Goal: Information Seeking & Learning: Learn about a topic

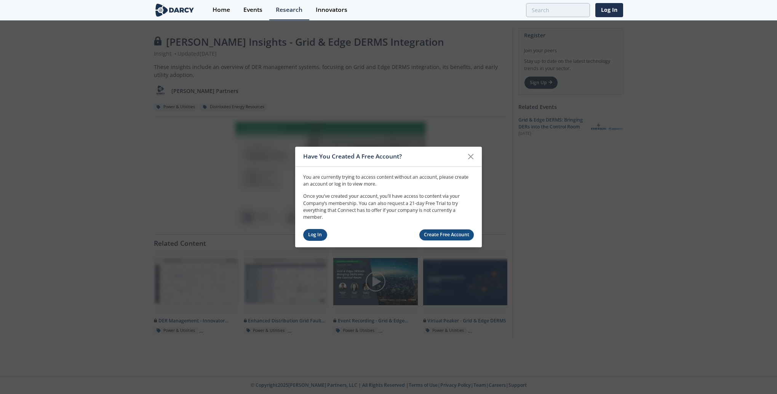
click at [312, 236] on link "Log In" at bounding box center [315, 235] width 24 height 12
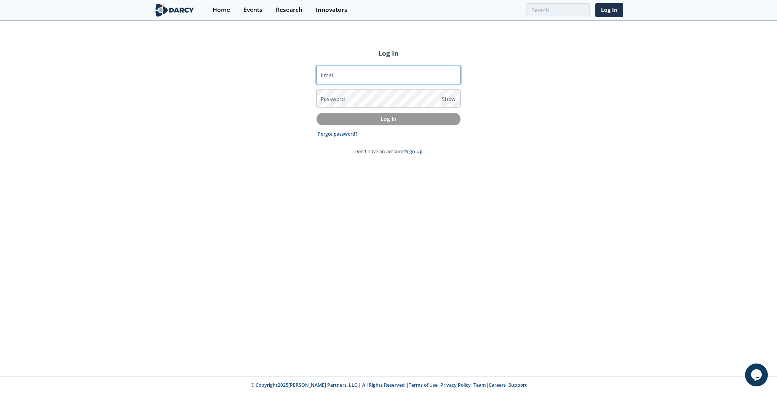
click at [341, 72] on input "Email" at bounding box center [388, 75] width 144 height 18
type input "hussain.alshowaikh@bapcoenergies.com"
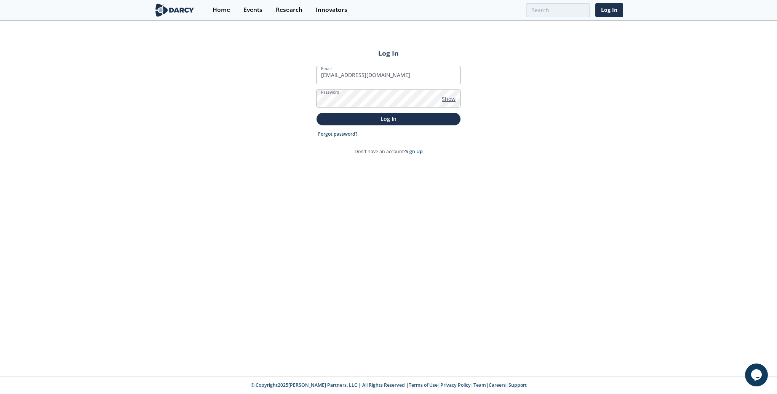
click at [448, 97] on span "Show" at bounding box center [449, 99] width 14 height 8
click at [384, 120] on p "Log In" at bounding box center [388, 119] width 133 height 8
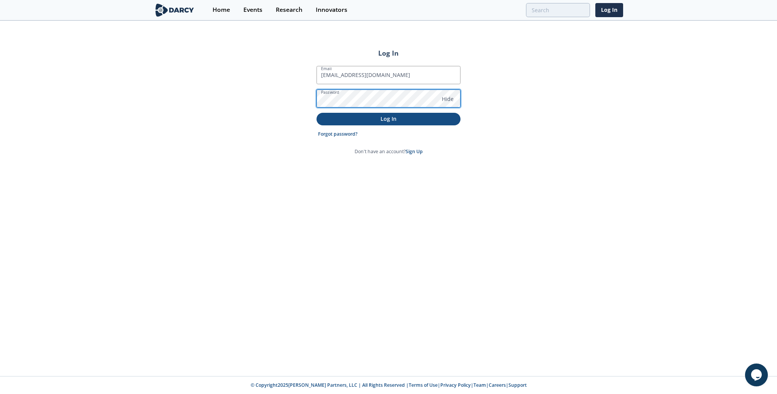
click at [316, 113] on button "Log In" at bounding box center [388, 119] width 144 height 13
click at [387, 120] on p "Log In" at bounding box center [388, 119] width 133 height 8
click at [316, 113] on button "Log In" at bounding box center [388, 119] width 144 height 13
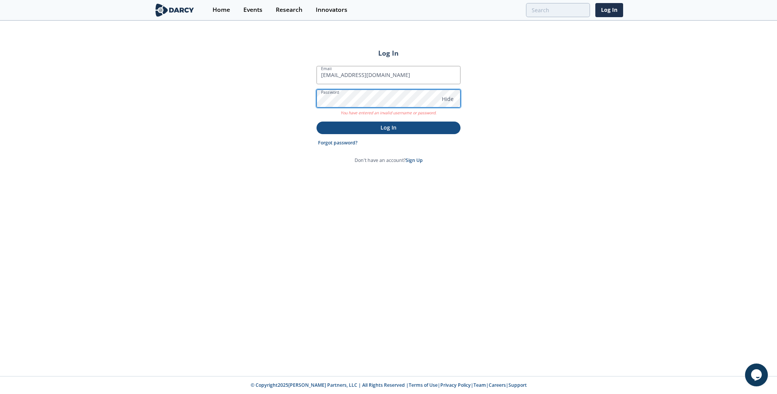
click at [271, 96] on div "Log In Email hussain.alshowaikh@bapcoenergies.com Password Hide You have entere…" at bounding box center [388, 198] width 777 height 354
click at [316, 121] on button "Log In" at bounding box center [388, 127] width 144 height 13
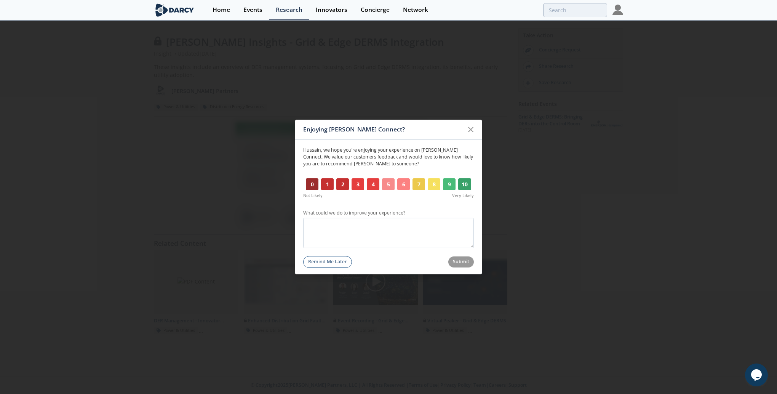
click at [388, 185] on button "5" at bounding box center [388, 184] width 13 height 12
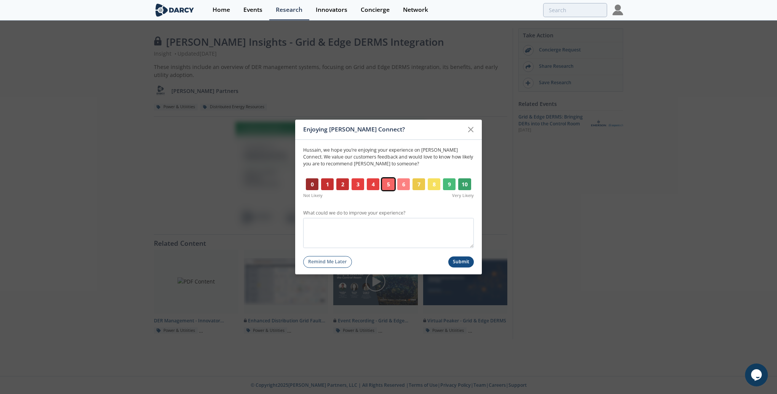
click at [458, 261] on button "Submit" at bounding box center [461, 261] width 26 height 11
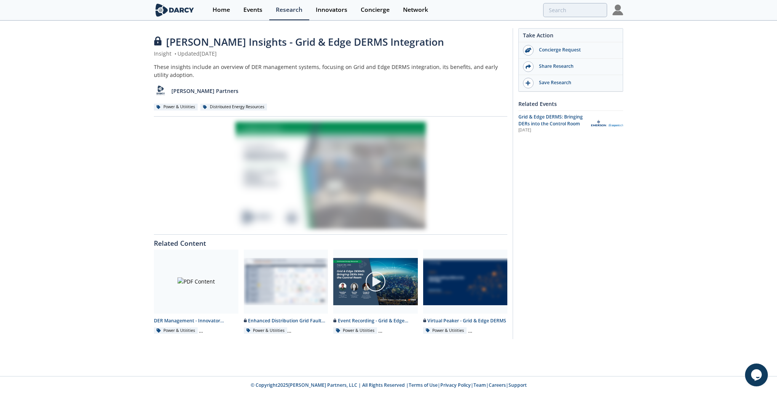
click at [309, 166] on div at bounding box center [330, 175] width 353 height 107
click at [284, 10] on div "Research" at bounding box center [289, 10] width 27 height 6
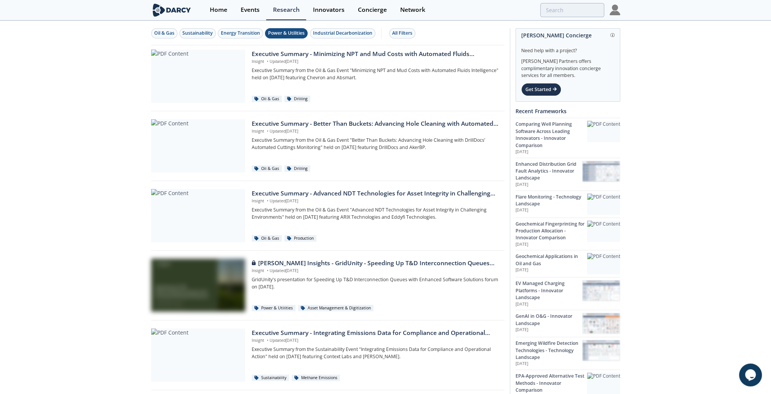
click at [279, 37] on button "Power & Utilities" at bounding box center [286, 33] width 43 height 10
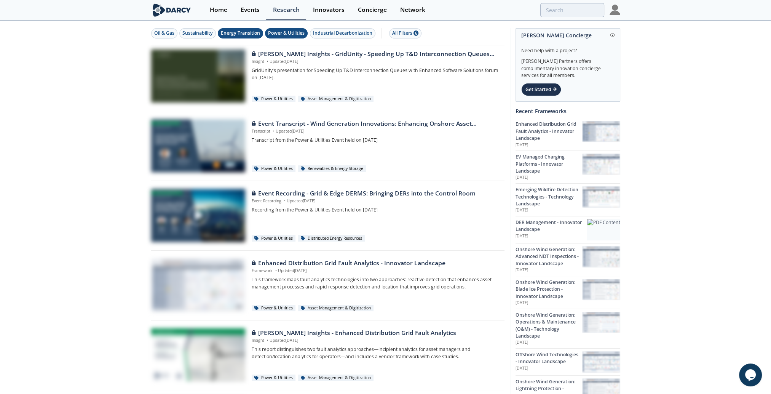
click at [235, 34] on div "Energy Transition" at bounding box center [240, 33] width 39 height 7
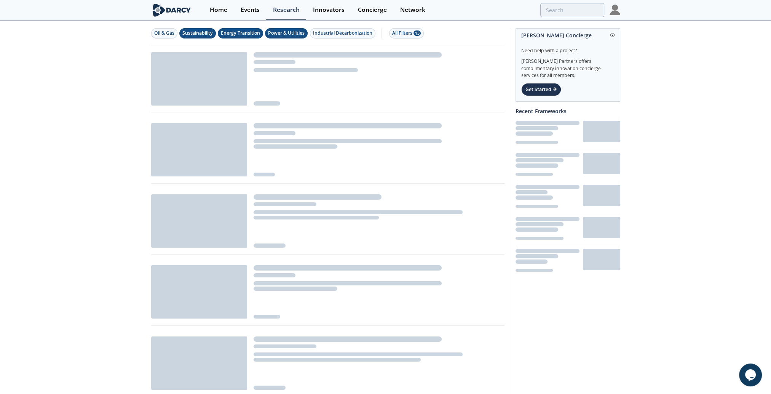
click at [195, 33] on div "Sustainability" at bounding box center [197, 33] width 30 height 7
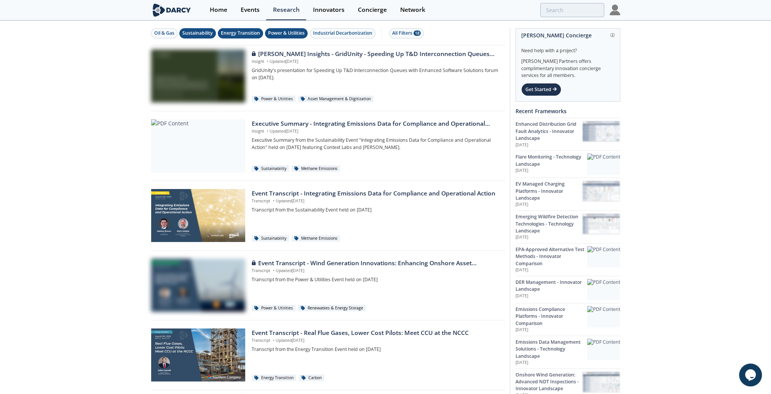
click at [614, 14] on img at bounding box center [614, 10] width 11 height 11
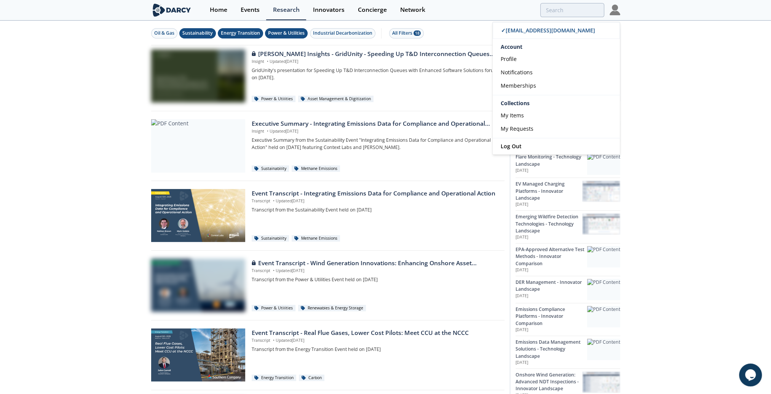
click at [453, 173] on div "Executive Summary - Integrating Emissions Data for Compliance and Operational A…" at bounding box center [327, 148] width 353 height 66
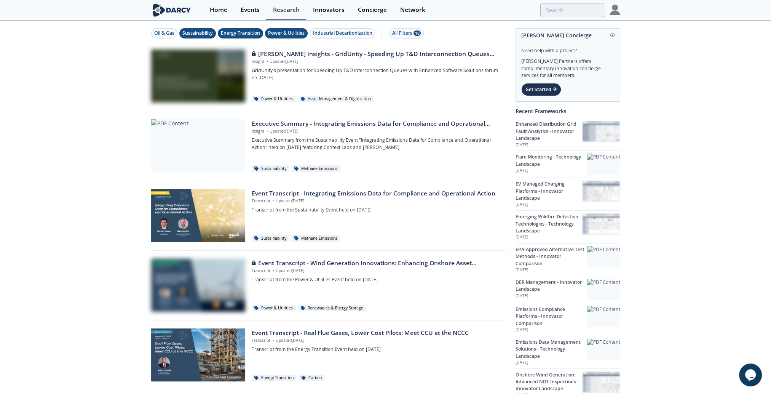
click at [196, 33] on div "Sustainability" at bounding box center [197, 33] width 30 height 7
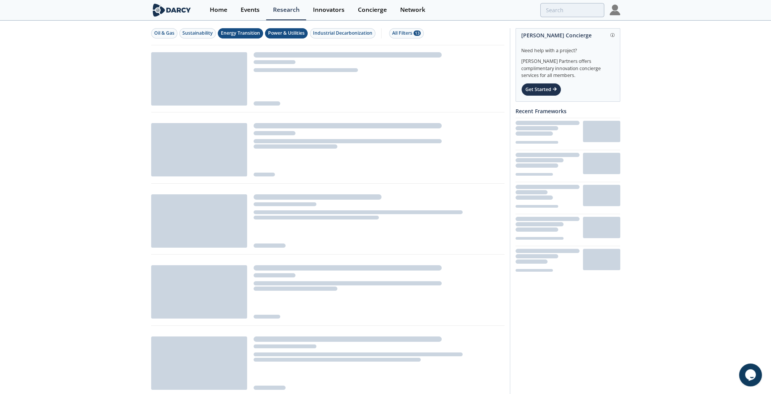
click at [244, 33] on div "Energy Transition" at bounding box center [240, 33] width 39 height 7
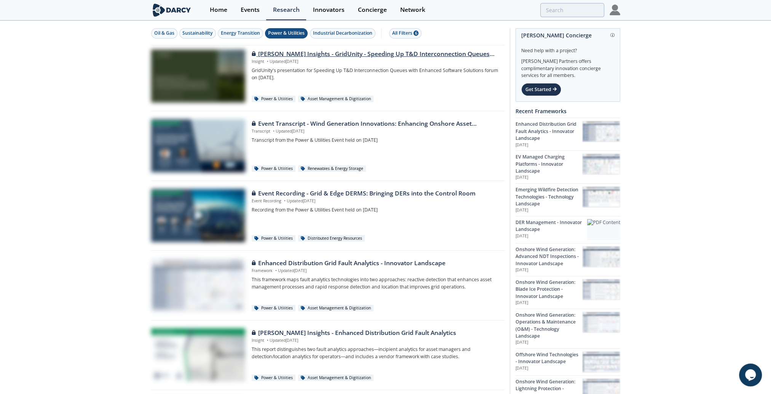
click at [294, 54] on div "Darcy Insights - GridUnity - Speeding Up T&D Interconnection Queues with Enhanc…" at bounding box center [375, 53] width 247 height 9
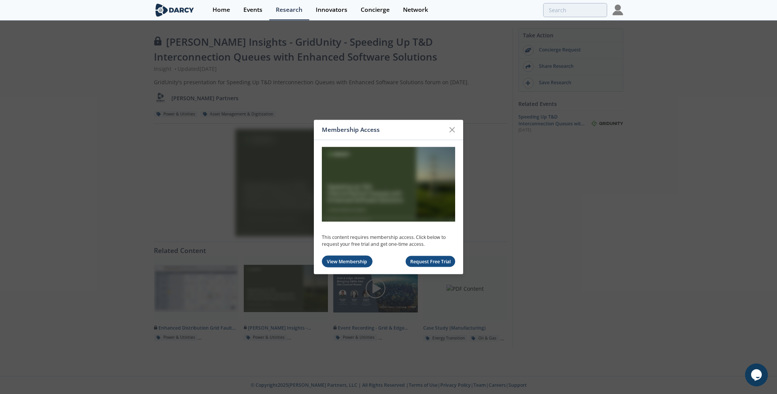
click at [351, 260] on link "View Membership" at bounding box center [347, 261] width 51 height 12
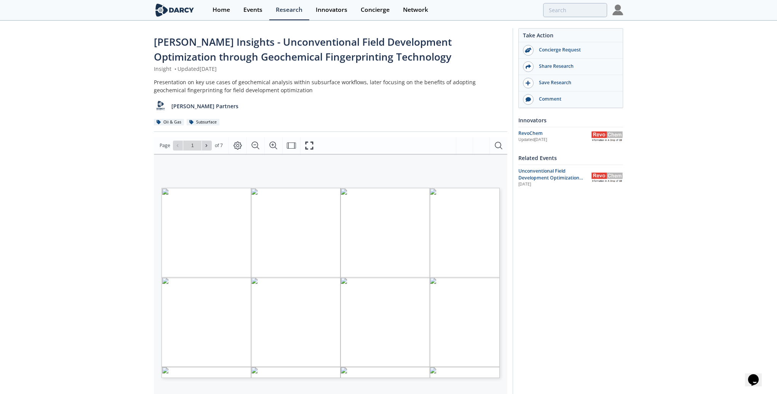
type input "2"
type input "3"
